Goal: Task Accomplishment & Management: Complete application form

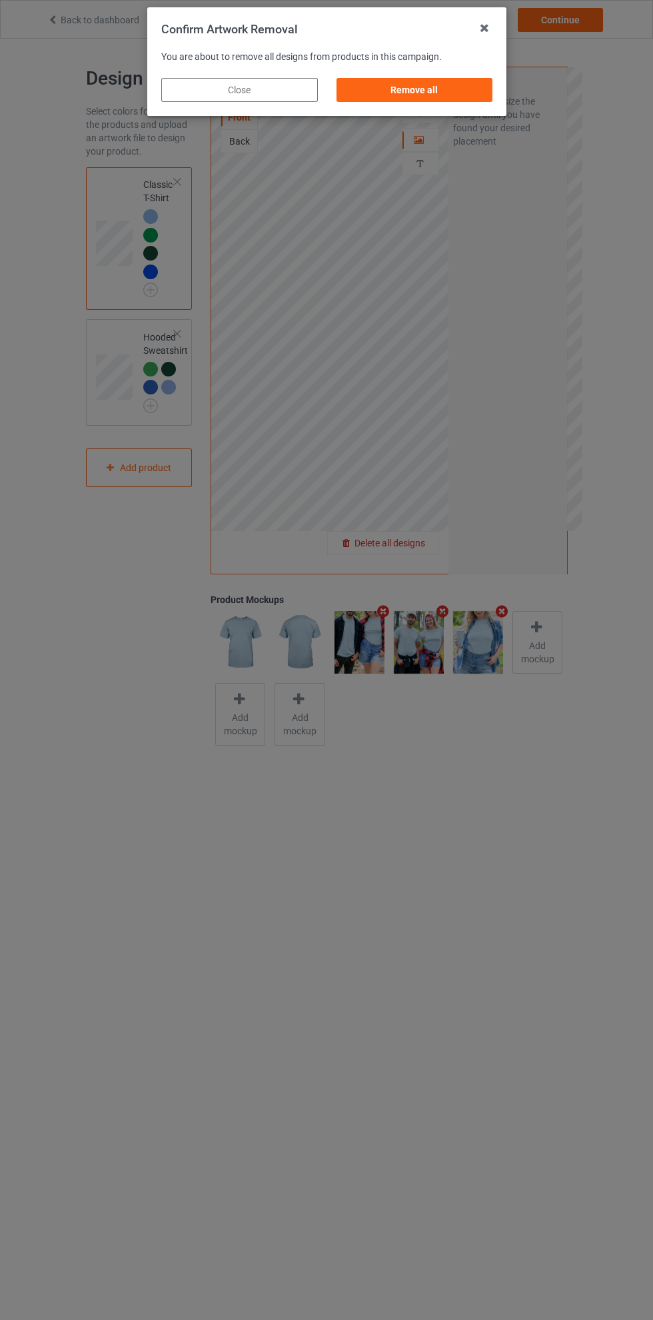
click at [435, 100] on div "Remove all" at bounding box center [414, 90] width 157 height 24
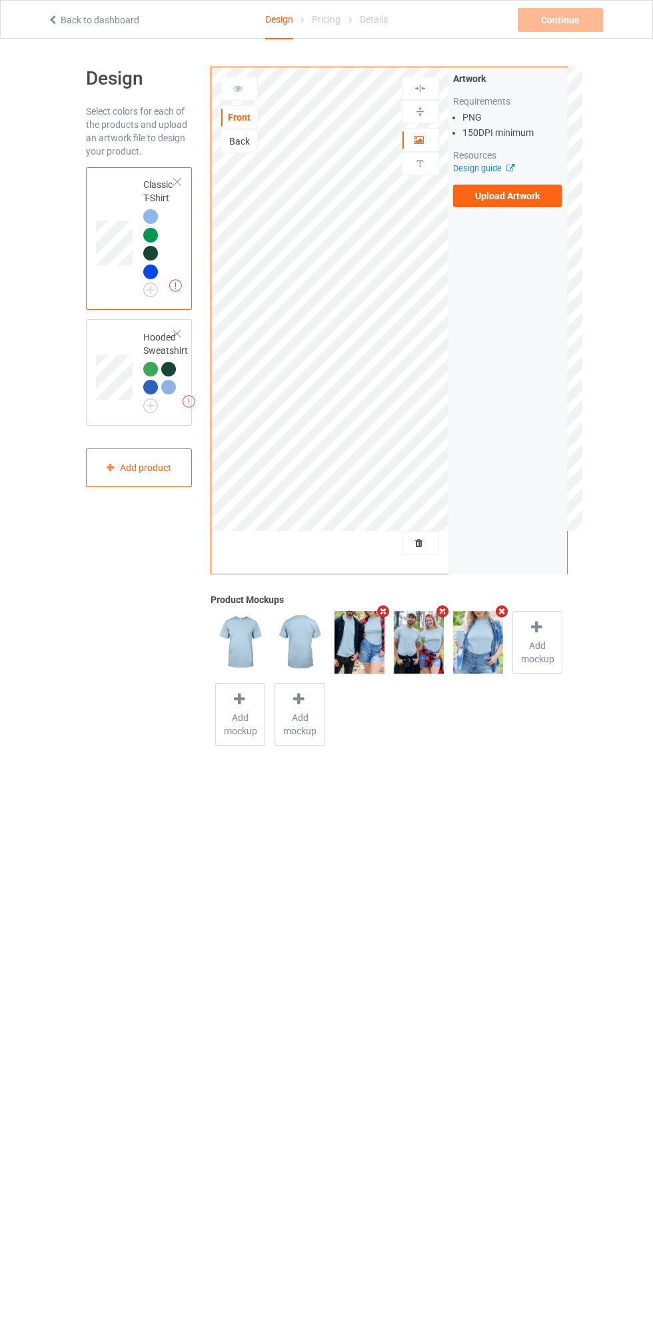
click at [0, 0] on img at bounding box center [0, 0] width 0 height 0
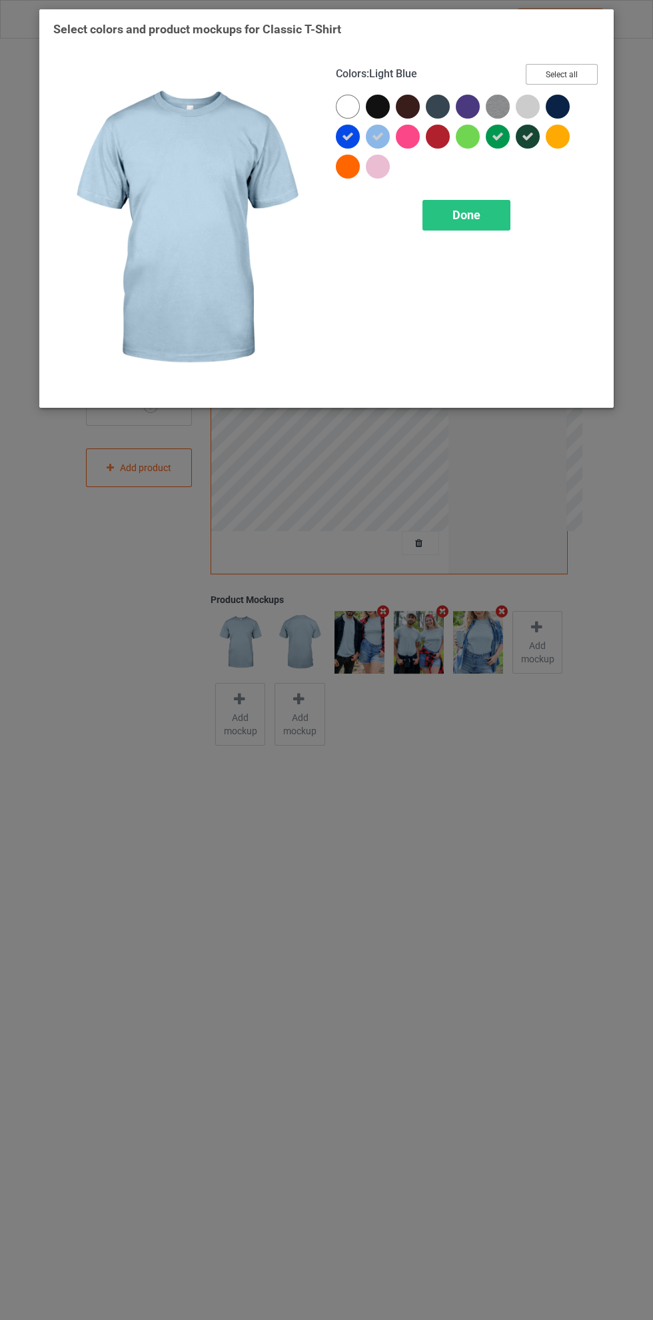
click at [584, 73] on button "Select all" at bounding box center [562, 74] width 72 height 21
click at [572, 72] on button "Reset to Default" at bounding box center [549, 74] width 97 height 21
click at [484, 221] on div "Done" at bounding box center [466, 215] width 88 height 31
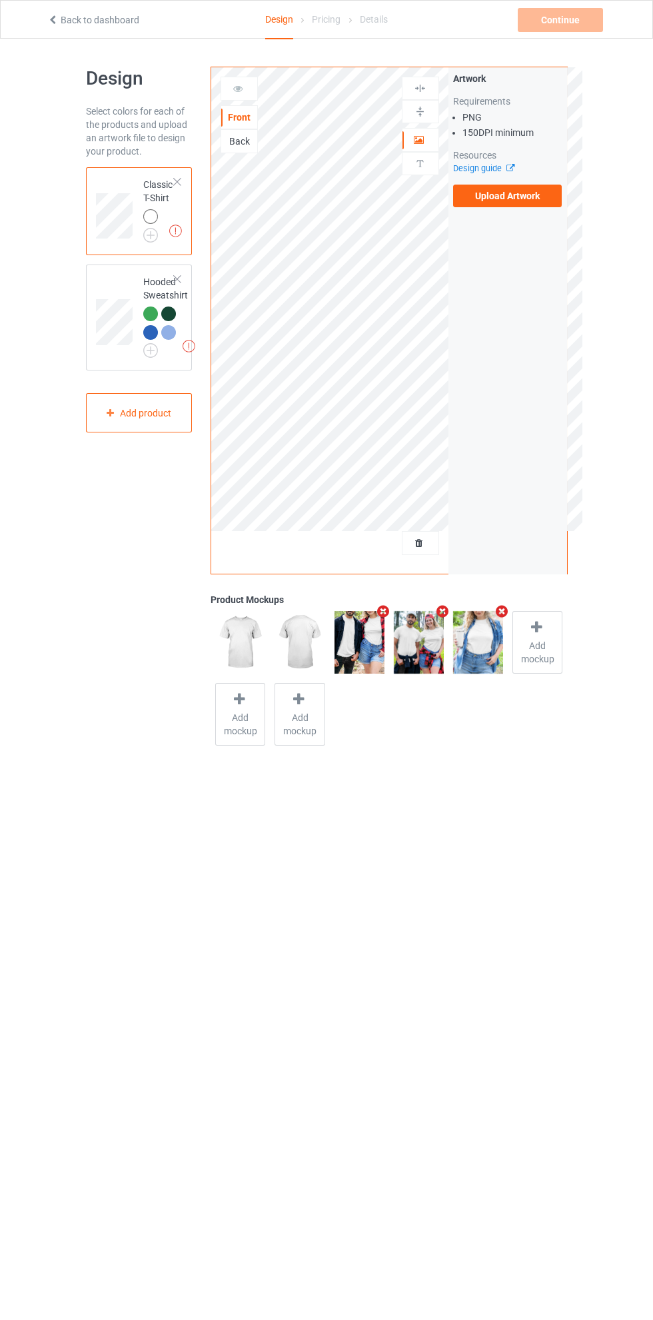
click at [538, 205] on label "Upload Artwork" at bounding box center [507, 196] width 109 height 23
click at [0, 0] on input "Upload Artwork" at bounding box center [0, 0] width 0 height 0
click at [251, 85] on div at bounding box center [239, 88] width 36 height 13
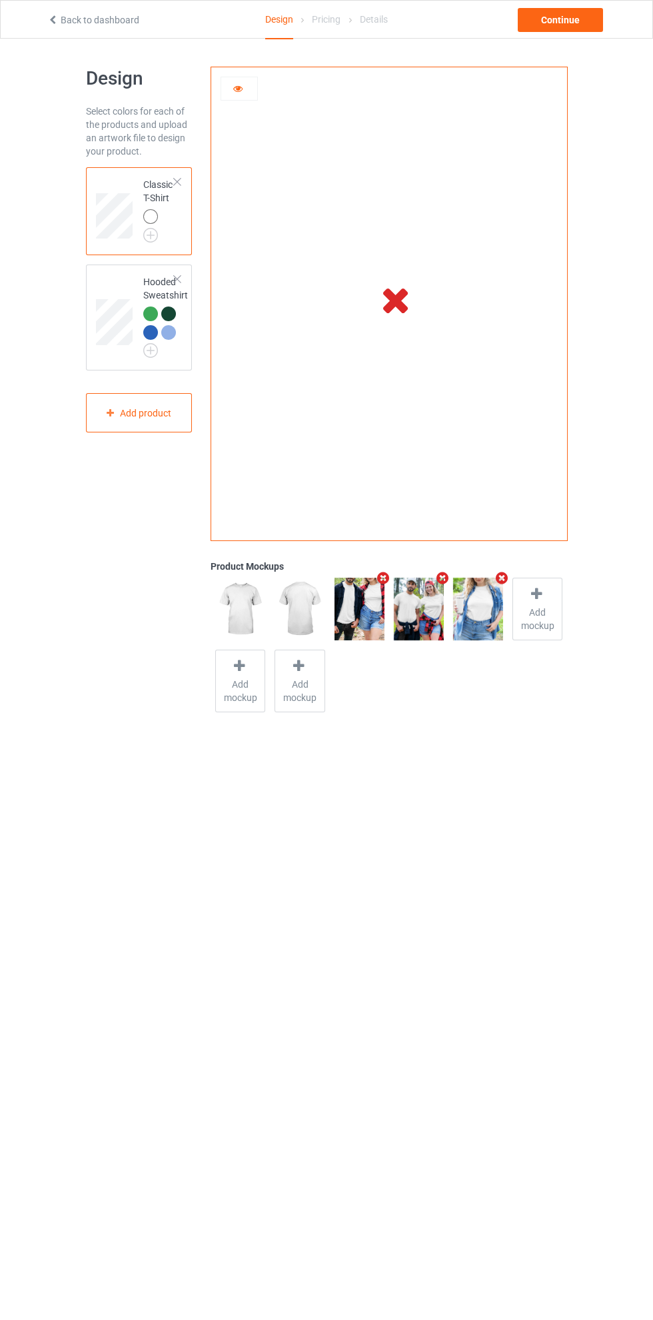
click at [249, 89] on div at bounding box center [239, 88] width 36 height 13
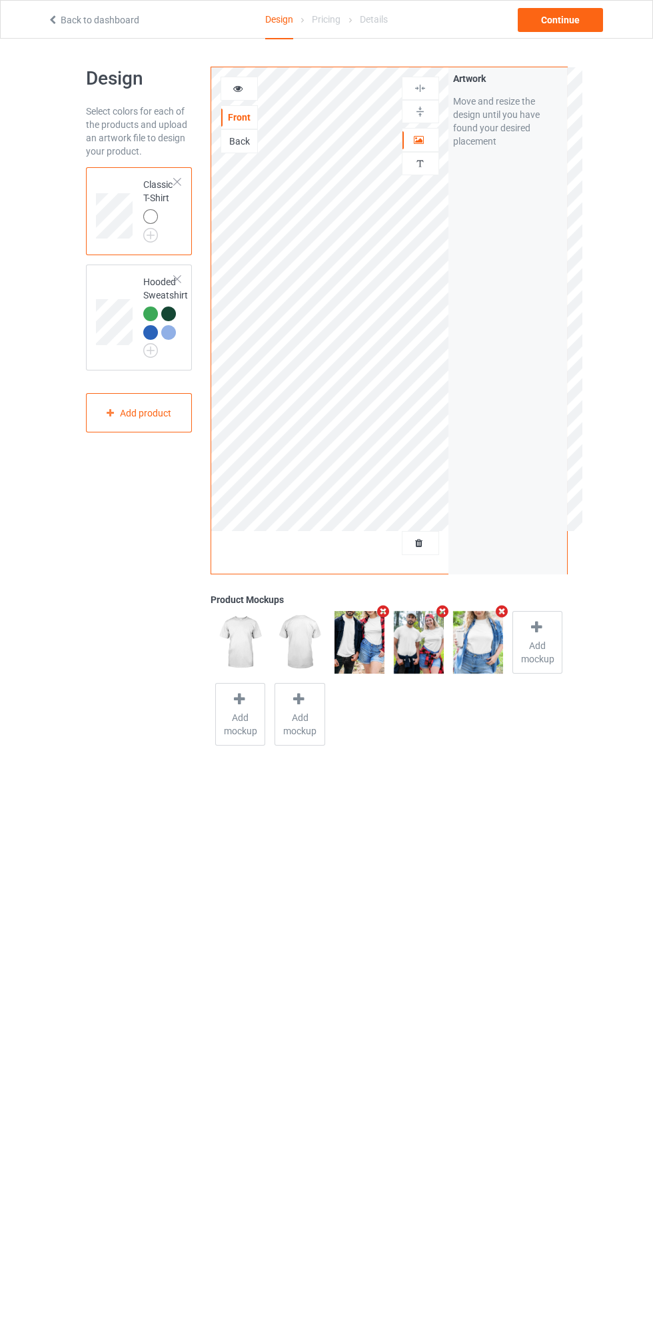
click at [181, 283] on div at bounding box center [177, 279] width 9 height 9
click at [154, 299] on div "Add product" at bounding box center [139, 297] width 107 height 39
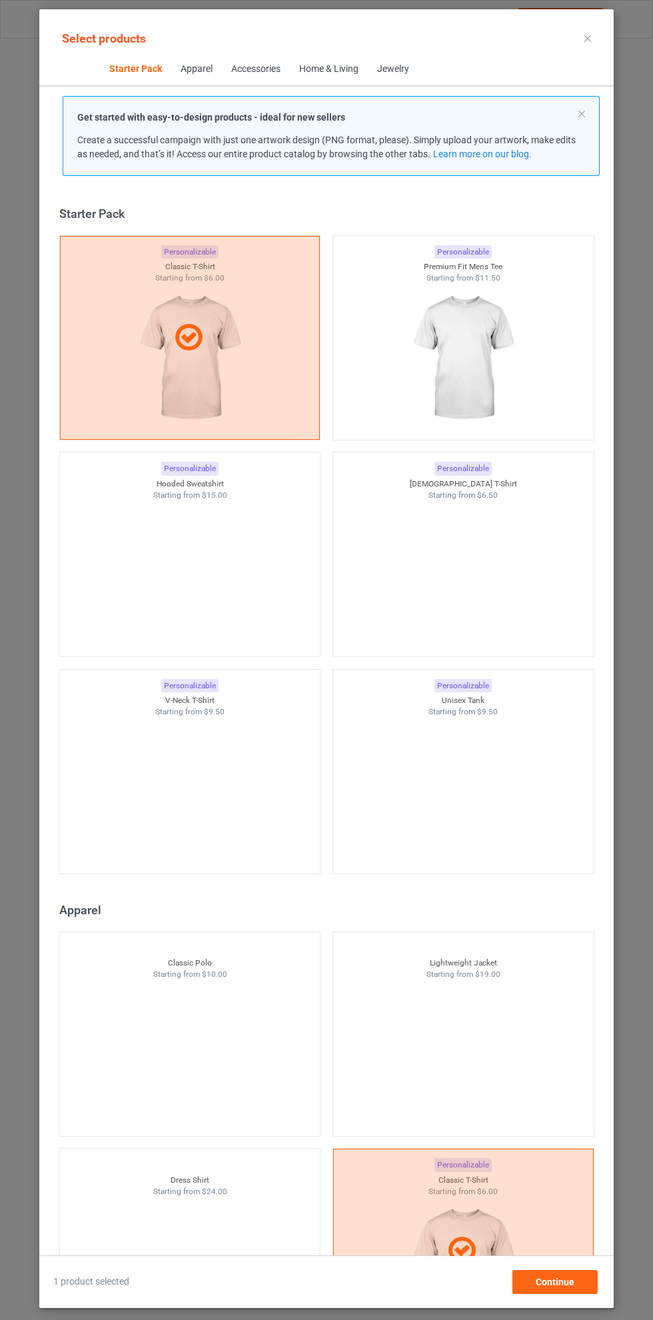
scroll to position [17, 0]
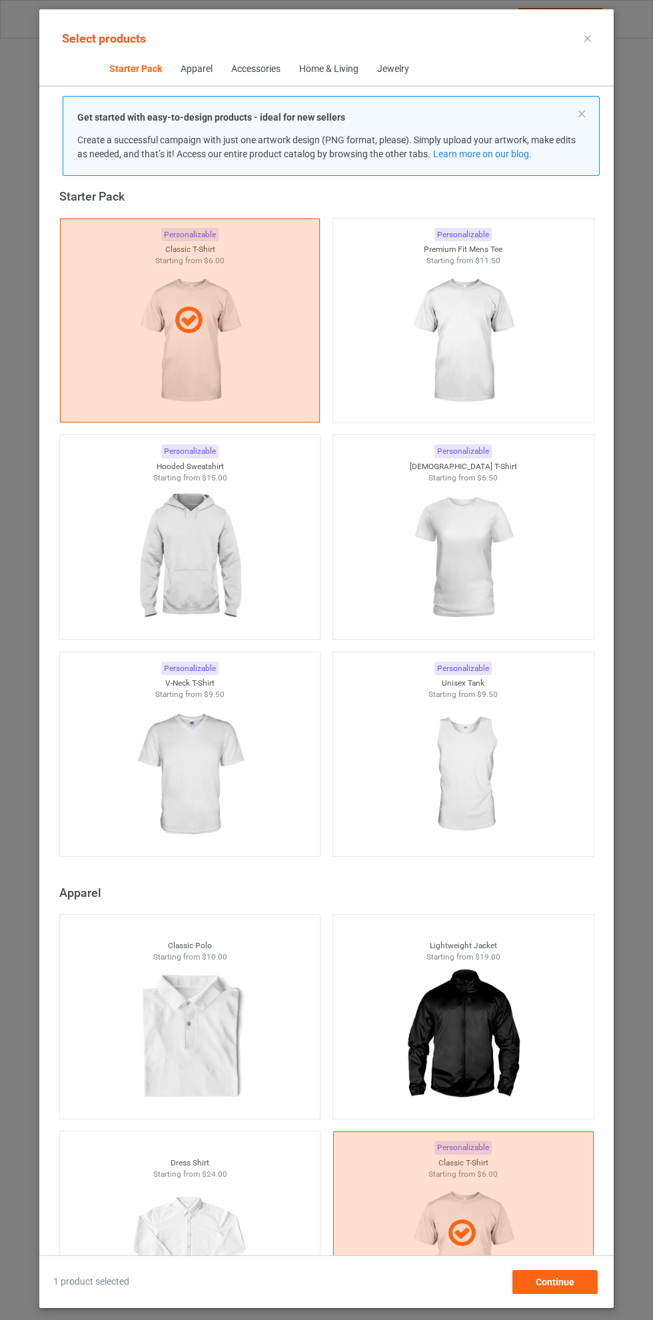
click at [496, 337] on img at bounding box center [462, 341] width 119 height 149
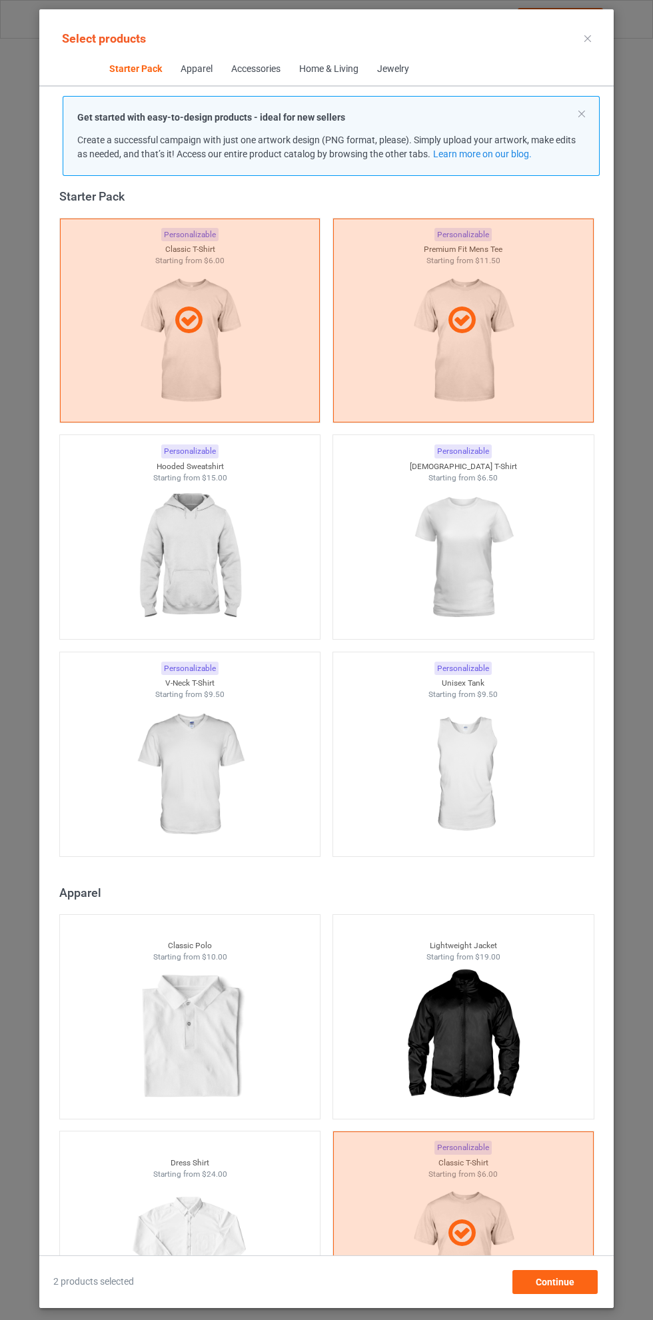
click at [201, 545] on img at bounding box center [189, 557] width 119 height 149
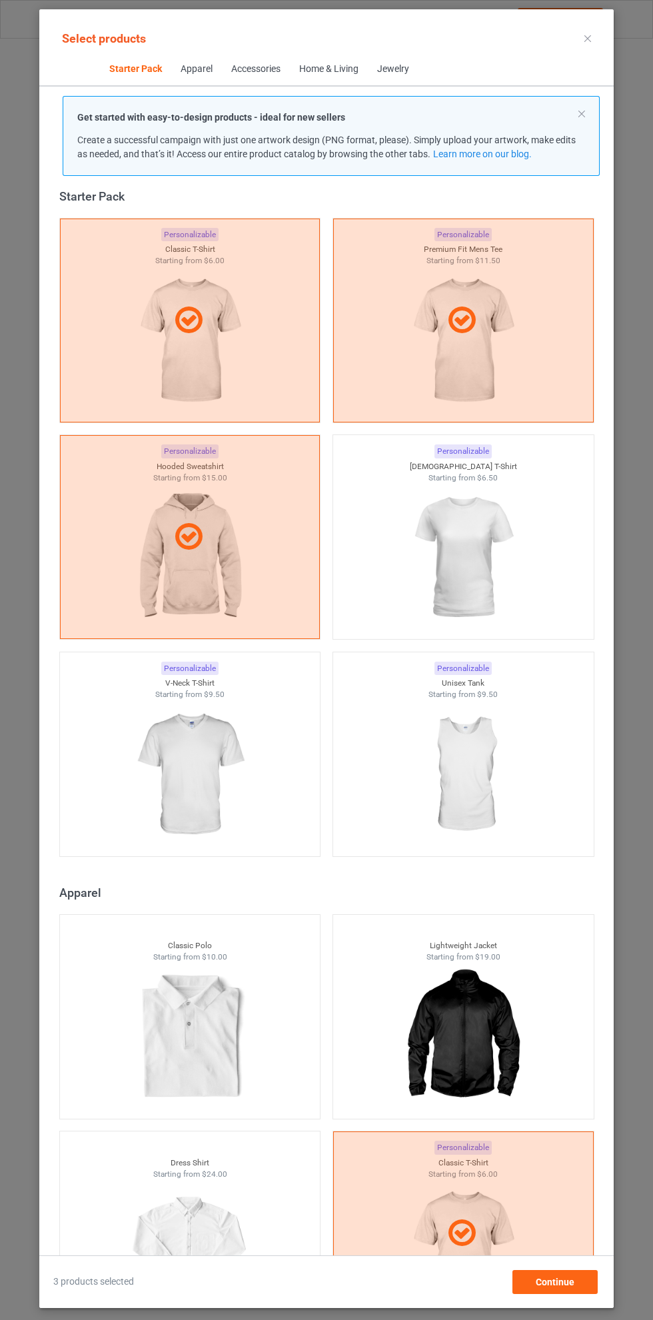
click at [492, 549] on img at bounding box center [462, 557] width 119 height 149
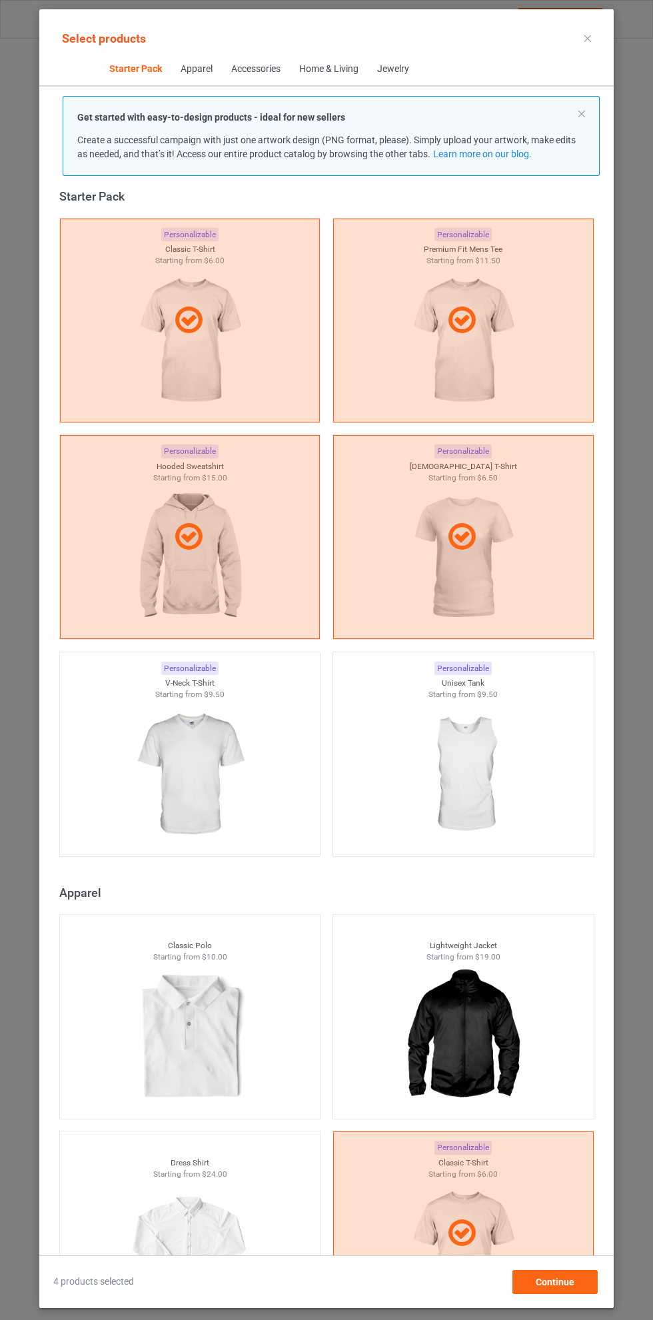
click at [588, 38] on icon at bounding box center [587, 38] width 7 height 7
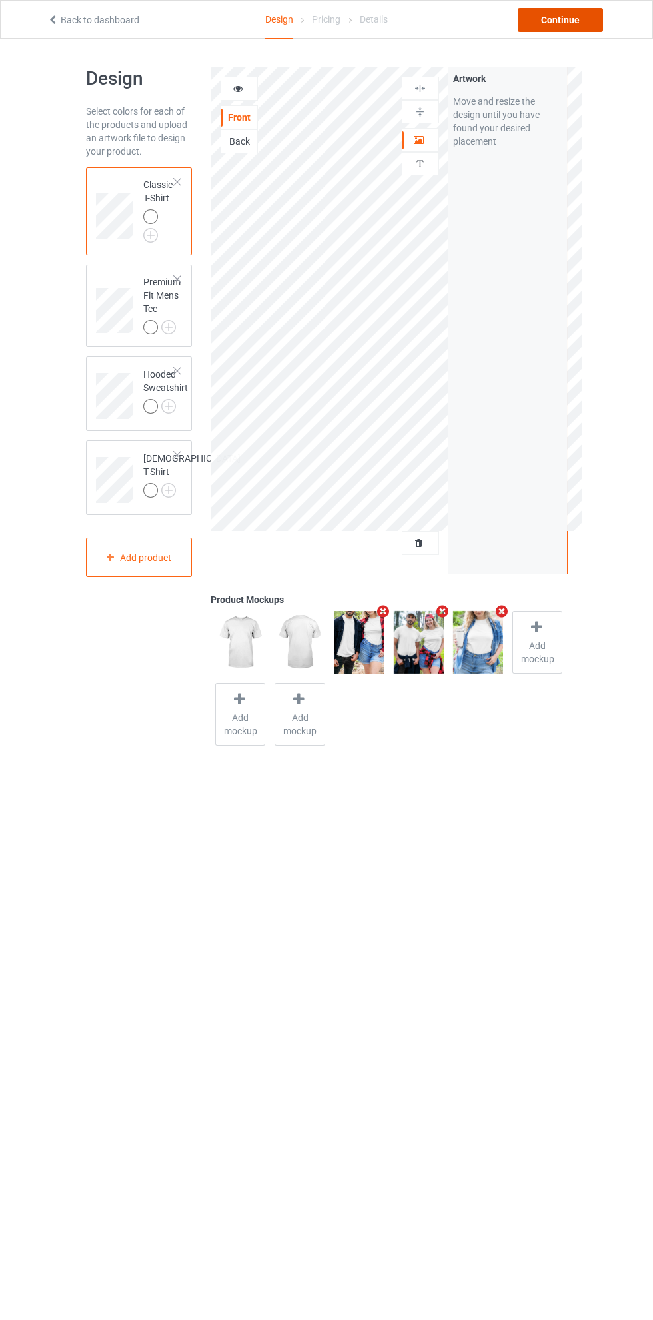
click at [563, 19] on div "Continue" at bounding box center [560, 20] width 85 height 24
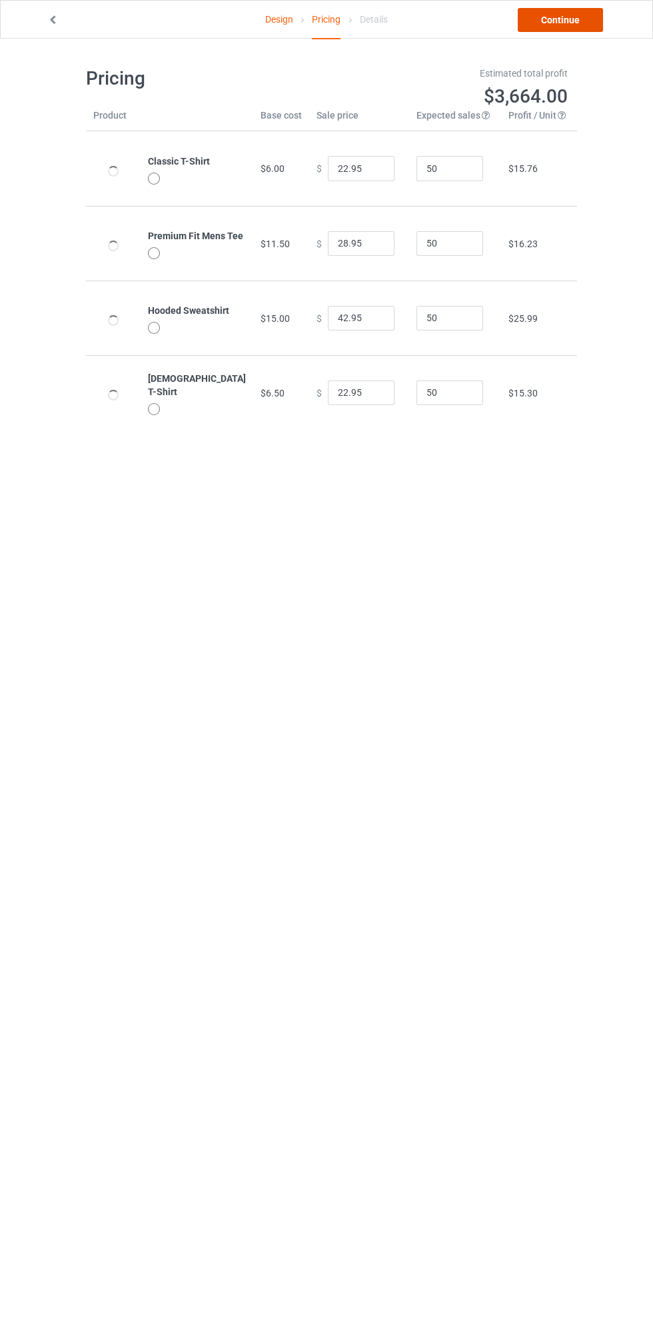
click at [563, 19] on link "Continue" at bounding box center [560, 20] width 85 height 24
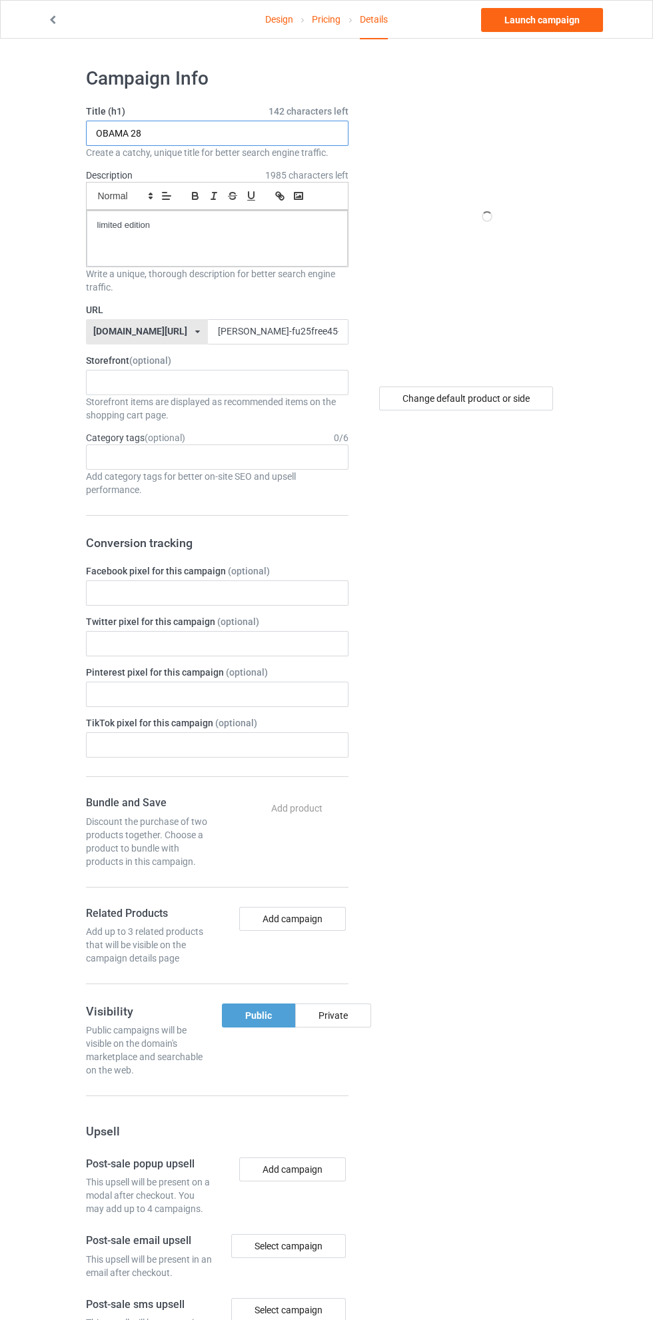
click at [265, 130] on input "OBAMA 28" at bounding box center [217, 133] width 263 height 25
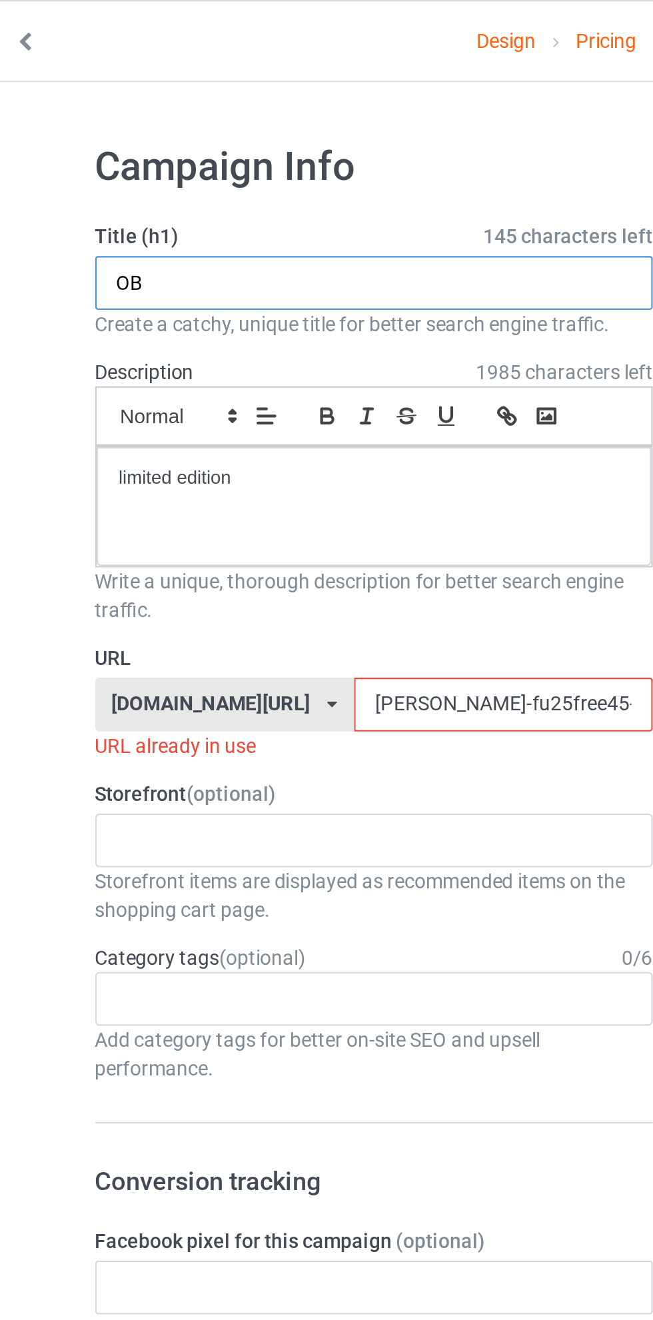
type input "O"
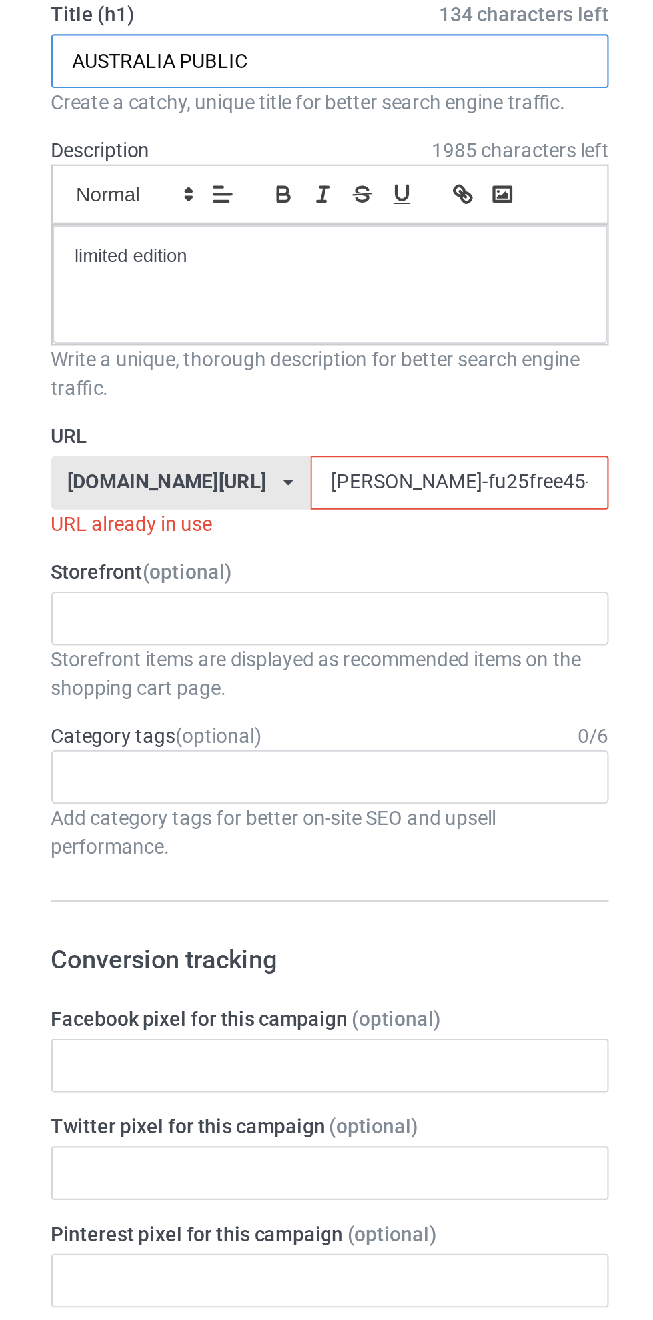
type input "AUSTRALIA PUBLIC"
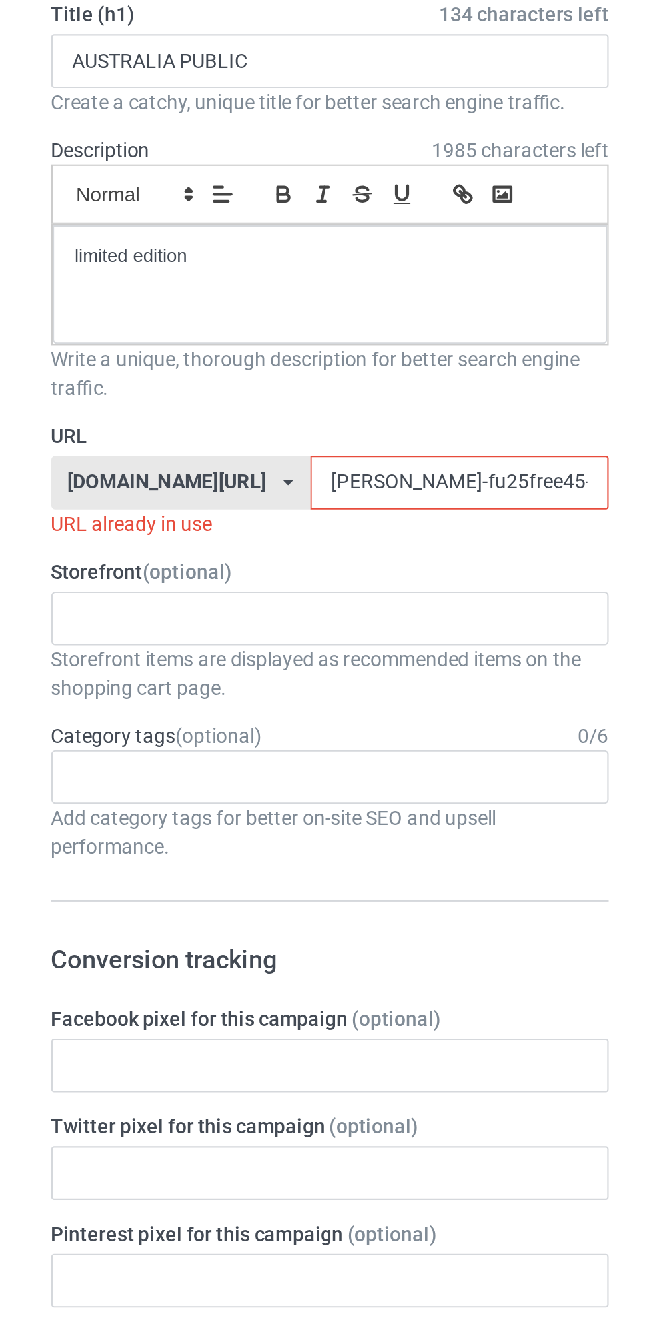
click at [213, 329] on input "[PERSON_NAME]-fu25free45-voteshirt25597jklo0" at bounding box center [278, 331] width 141 height 25
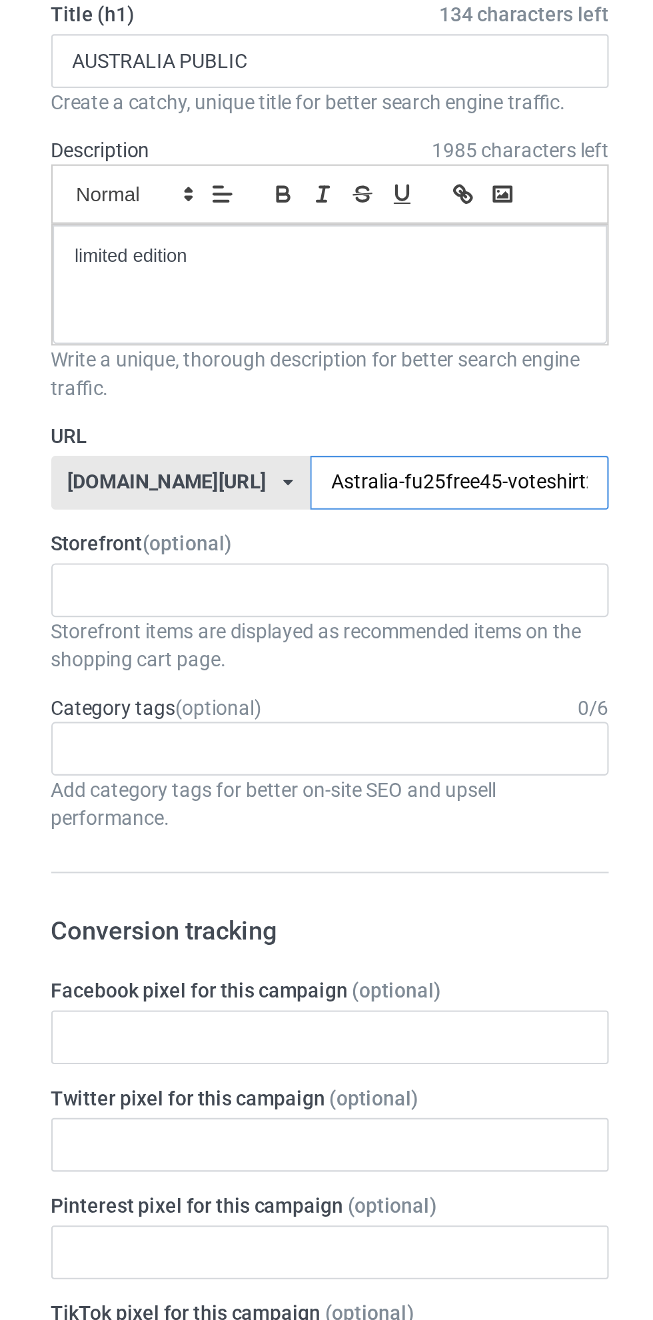
click at [285, 334] on input "Astralia-fu25free45-voteshirt25597jklo0" at bounding box center [278, 331] width 141 height 25
type input "Astralia-fu25free45-peoshirt25597jklo0"
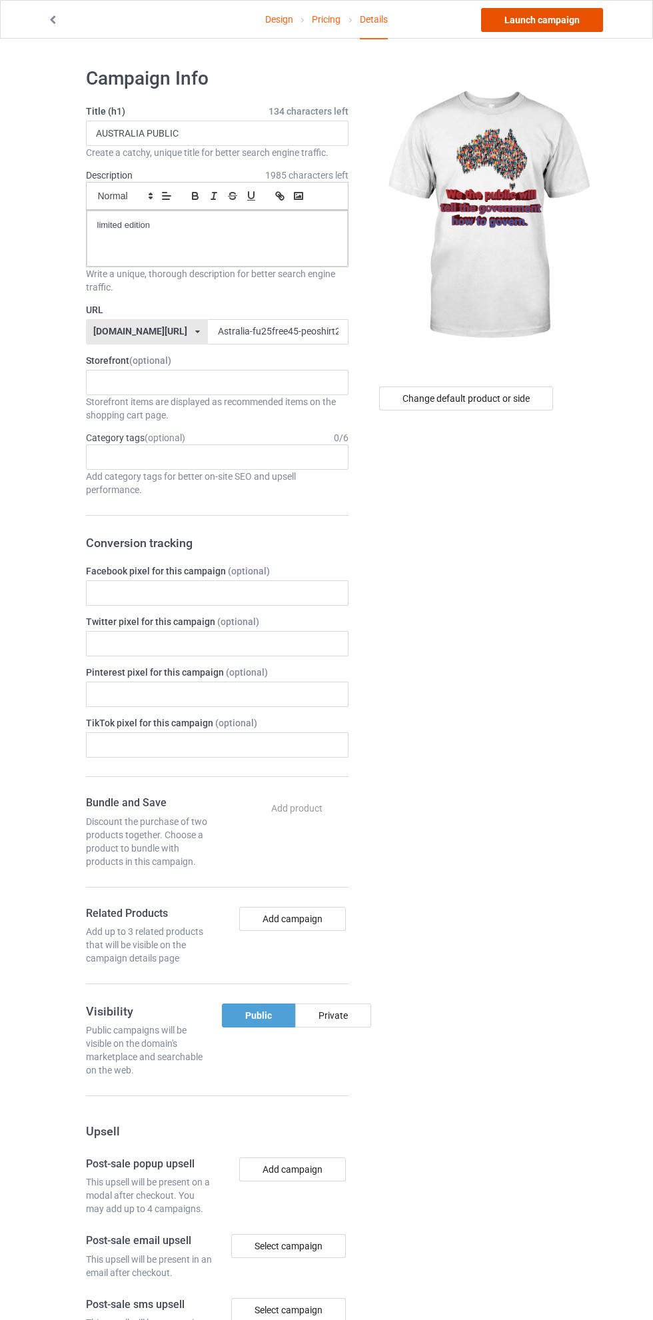
click at [548, 19] on link "Launch campaign" at bounding box center [542, 20] width 122 height 24
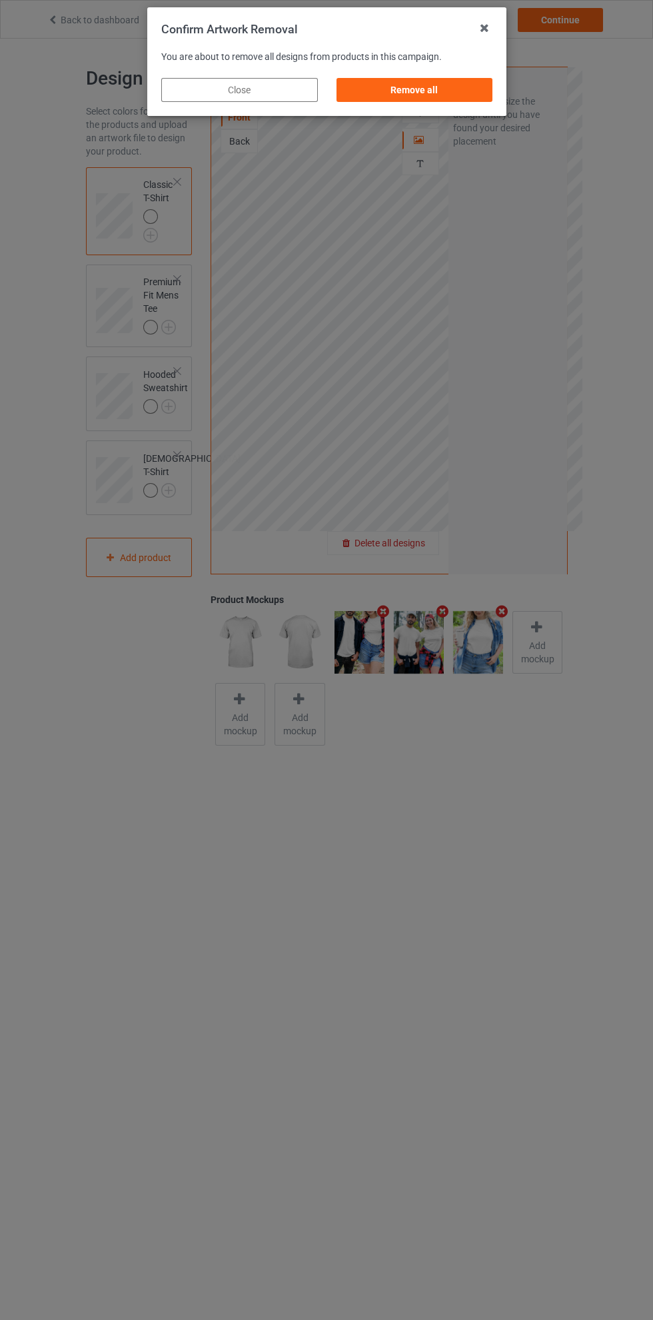
click at [430, 91] on div "Remove all" at bounding box center [414, 90] width 157 height 24
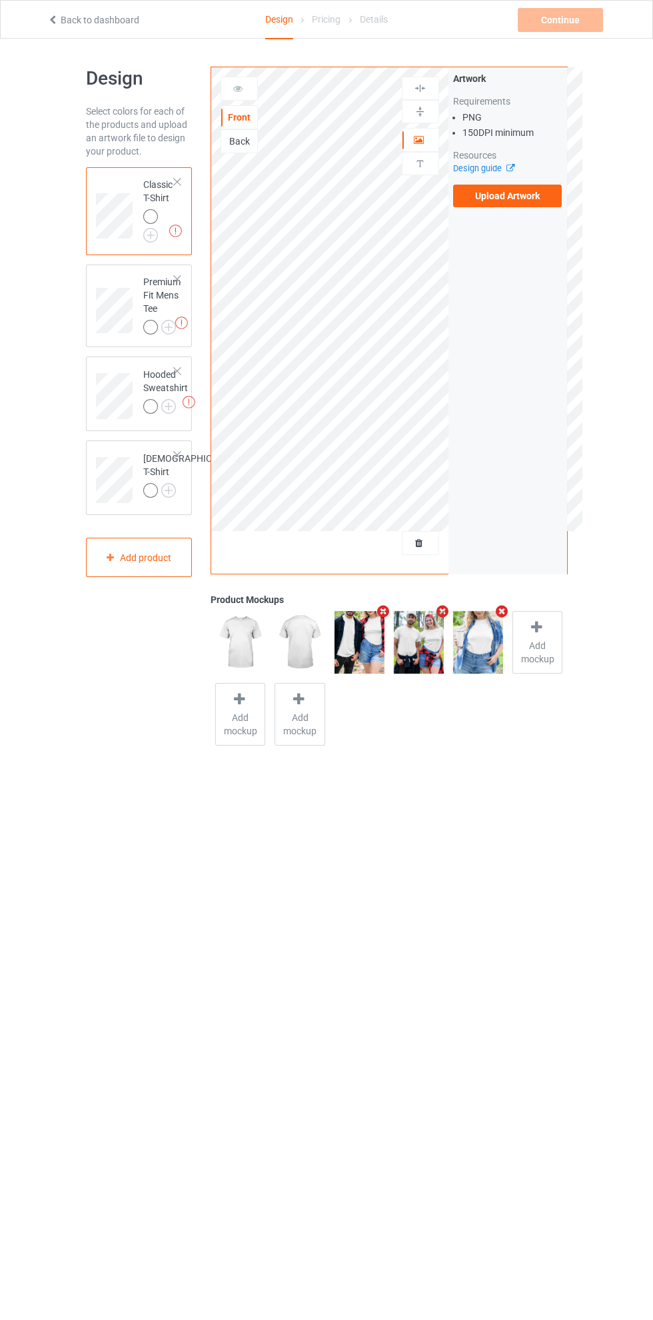
click at [508, 196] on label "Upload Artwork" at bounding box center [507, 196] width 109 height 23
click at [0, 0] on input "Upload Artwork" at bounding box center [0, 0] width 0 height 0
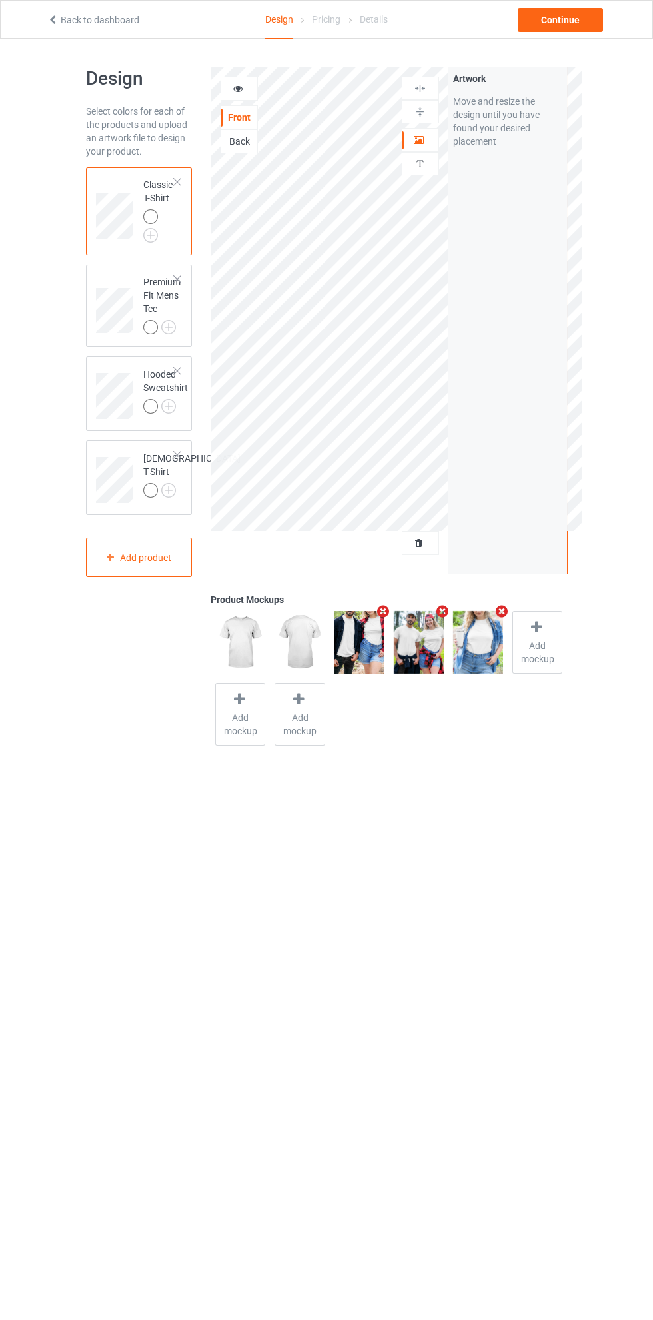
click at [371, 752] on div "Front Back Artwork Personalized text Artwork Move and resize the design until y…" at bounding box center [388, 408] width 375 height 702
click at [564, 19] on div "Continue" at bounding box center [560, 20] width 85 height 24
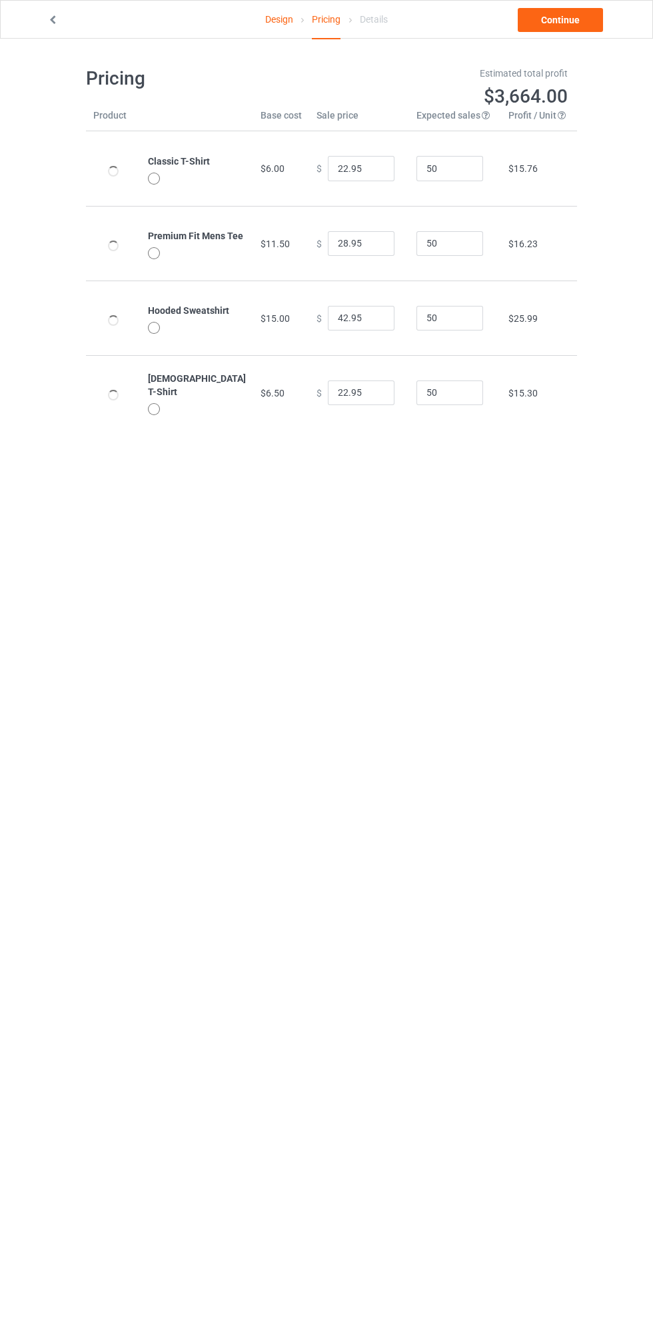
click at [569, 27] on link "Continue" at bounding box center [560, 20] width 85 height 24
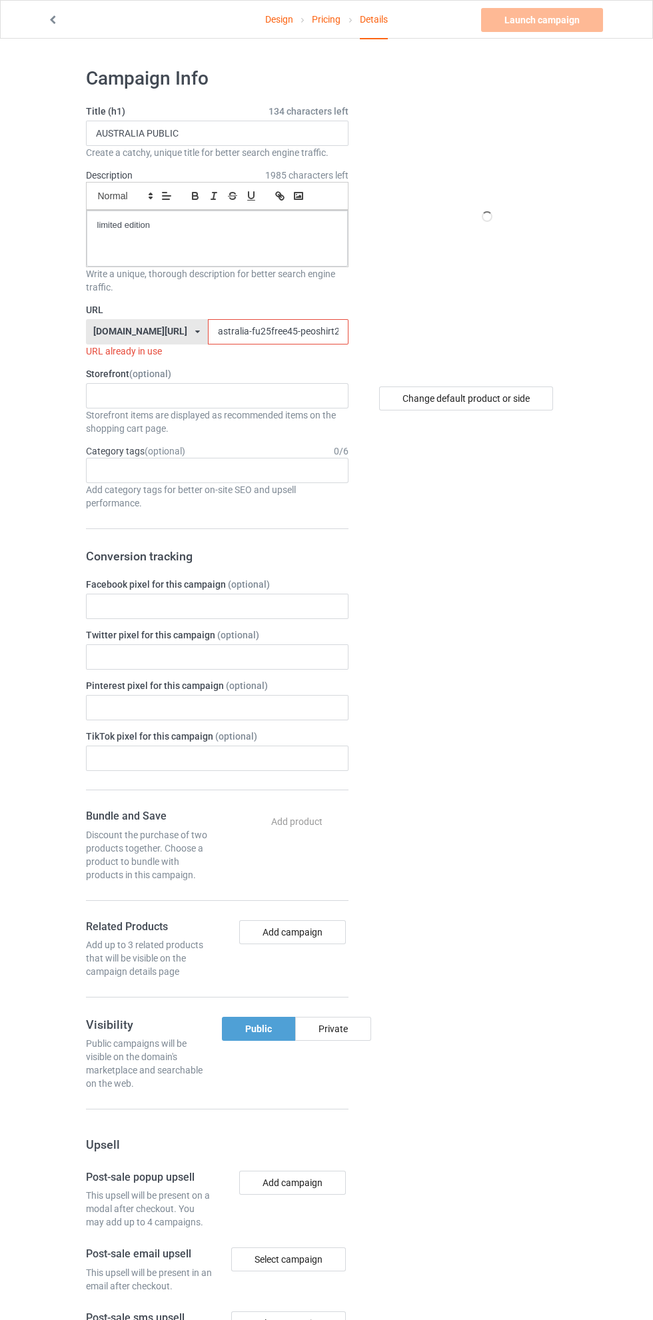
click at [245, 330] on input "astralia-fu25free45-peoshirt25597jklo0" at bounding box center [278, 331] width 141 height 25
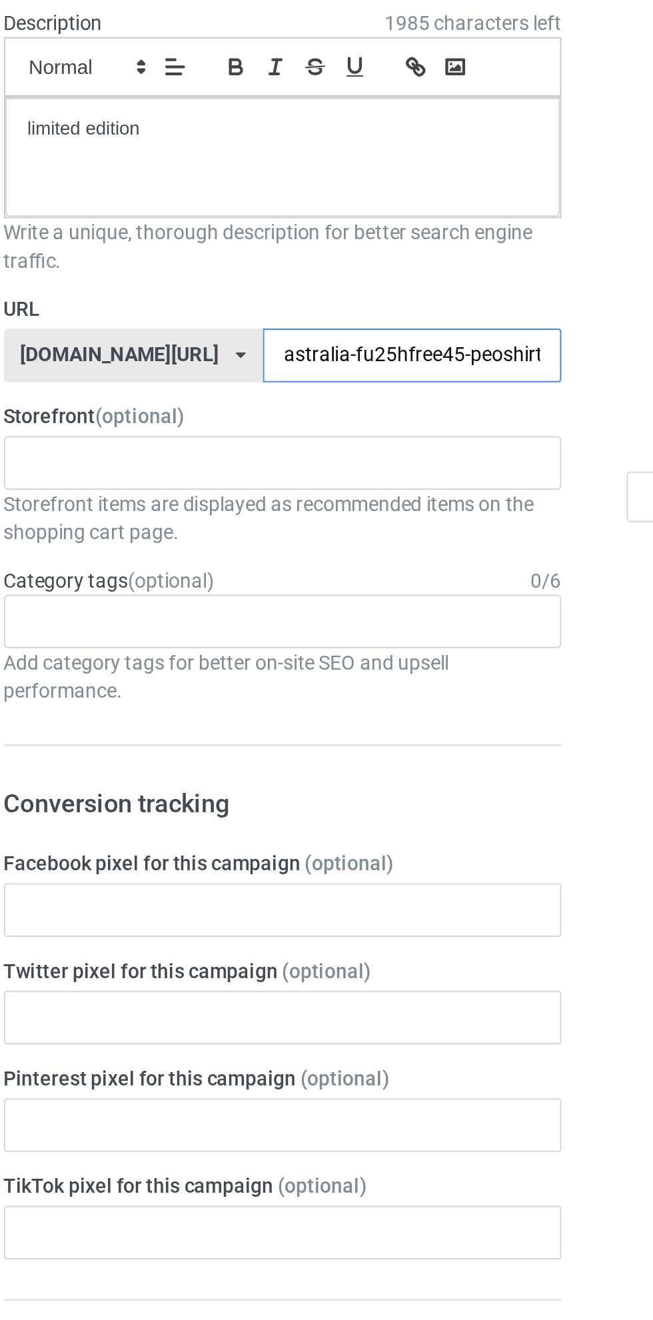
type input "astralia-fu25hUfree45-peoshirt25597jklo0"
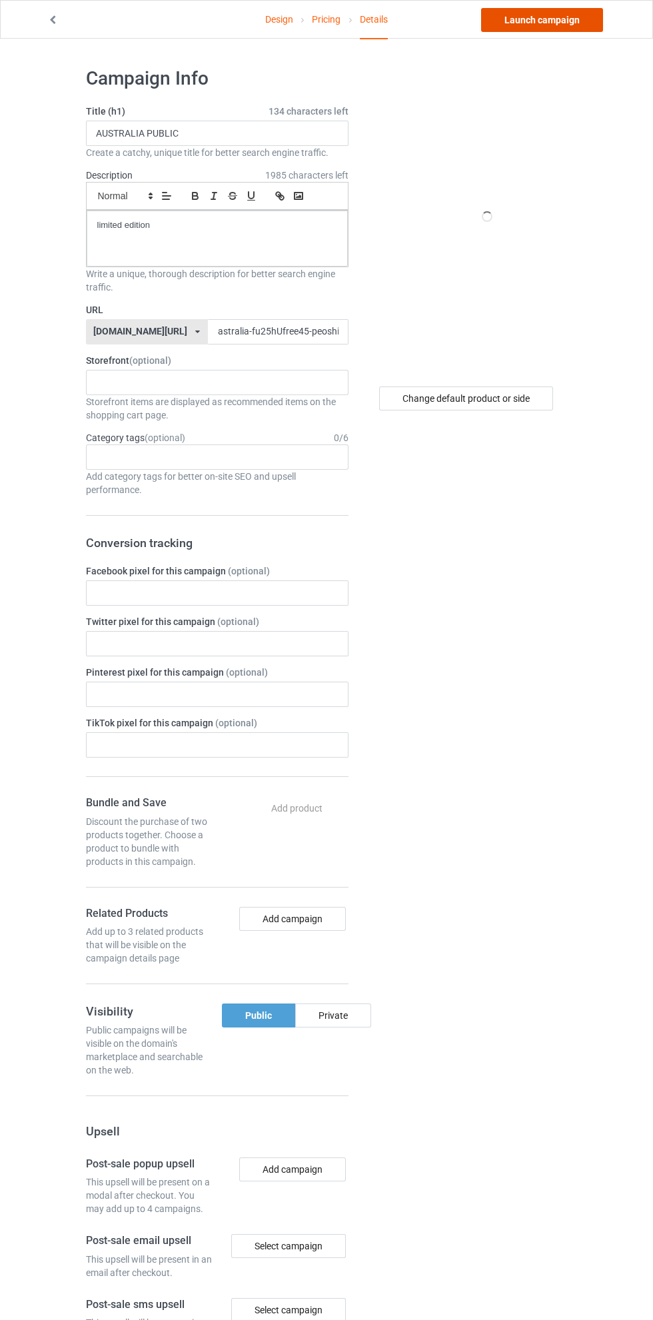
click at [560, 21] on link "Launch campaign" at bounding box center [542, 20] width 122 height 24
